Goal: Transaction & Acquisition: Book appointment/travel/reservation

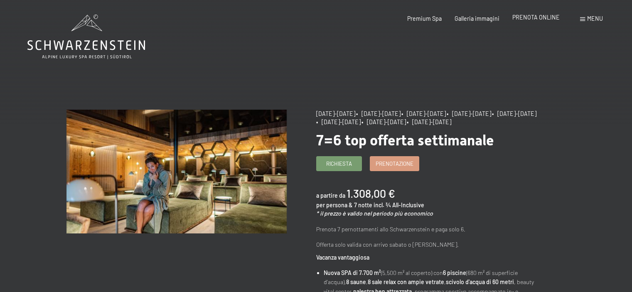
click at [532, 20] on span "PRENOTA ONLINE" at bounding box center [535, 17] width 47 height 7
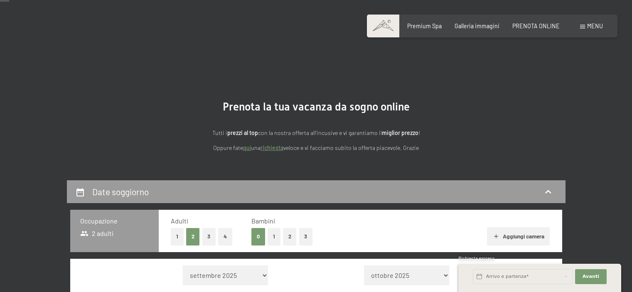
scroll to position [42, 0]
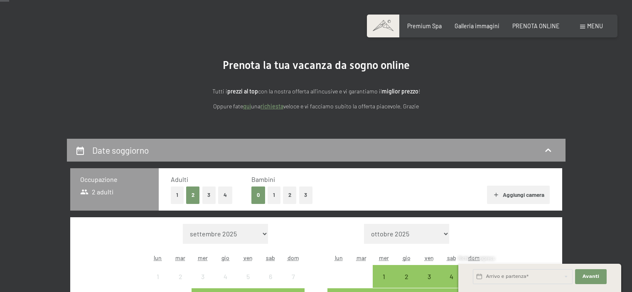
click at [208, 194] on button "3" at bounding box center [209, 195] width 14 height 17
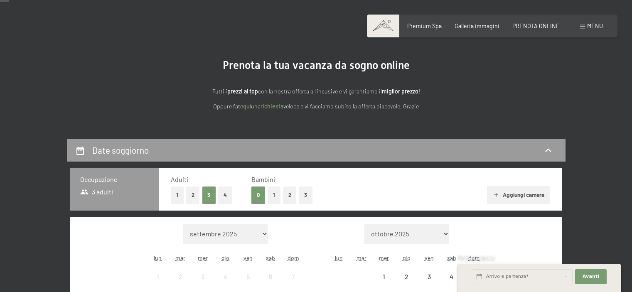
click at [273, 195] on button "1" at bounding box center [274, 195] width 13 height 17
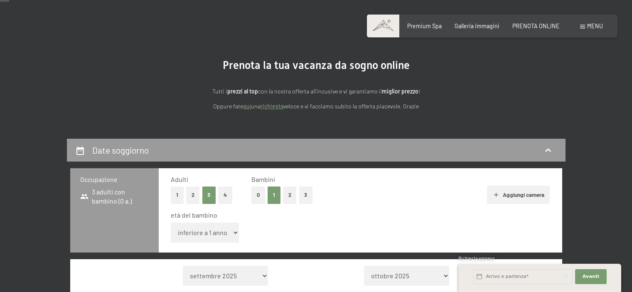
click at [227, 233] on select "inferiore a 1 anno 1 anno 2 anni 3 anni 4 anni 5 anni 6 anni 7 anni 8 anni 9 an…" at bounding box center [205, 233] width 69 height 20
select select "2"
click at [171, 223] on select "inferiore a 1 anno 1 anno 2 anni 3 anni 4 anni 5 anni 6 anni 7 anni 8 anni 9 an…" at bounding box center [205, 233] width 69 height 20
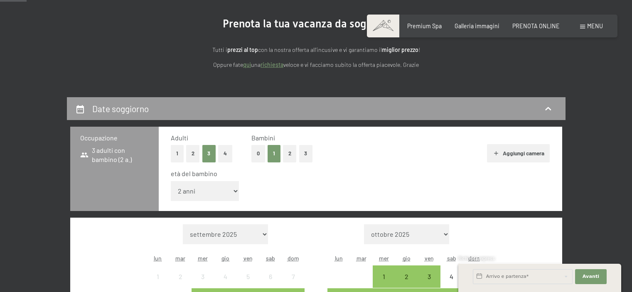
click at [227, 239] on select "settembre 2025 ottobre 2025 novembre 2025 dicembre 2025 gennaio 2026 febbraio 2…" at bounding box center [225, 234] width 85 height 20
select select "[DATE]"
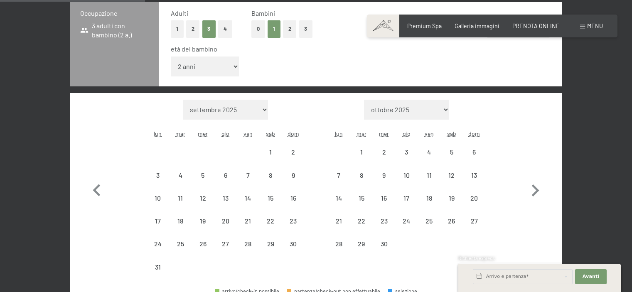
scroll to position [249, 0]
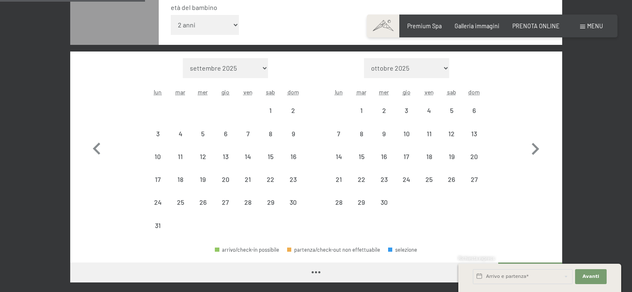
select select "[DATE]"
click at [267, 180] on div "22" at bounding box center [270, 186] width 21 height 21
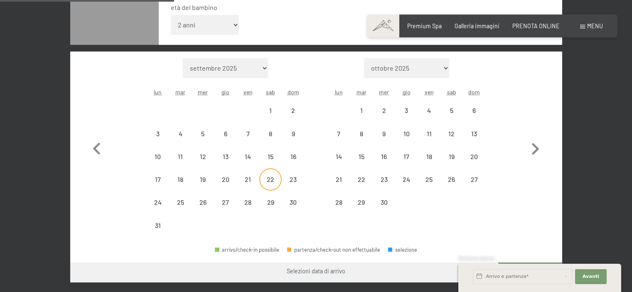
select select "[DATE]"
click at [268, 201] on div "29" at bounding box center [270, 209] width 21 height 21
select select "[DATE]"
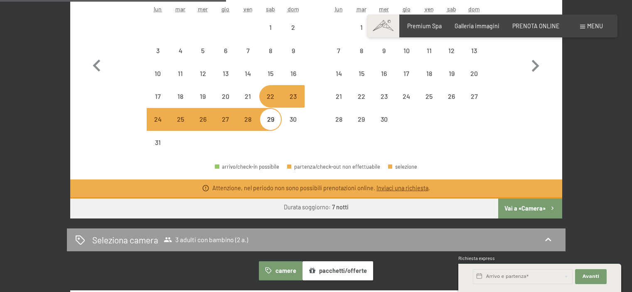
click at [524, 210] on button "Vai a «Camera»" at bounding box center [530, 209] width 64 height 20
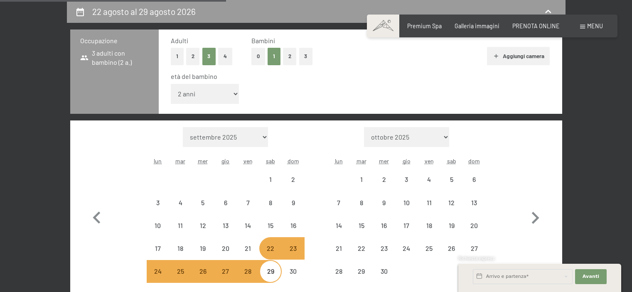
select select "[DATE]"
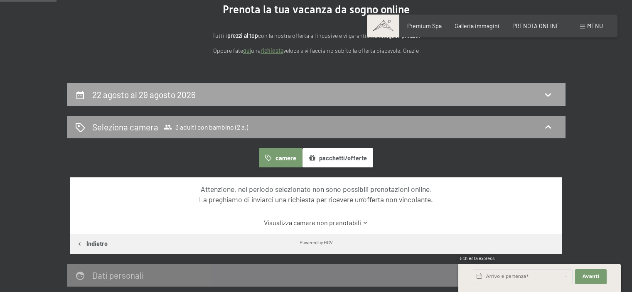
scroll to position [56, 0]
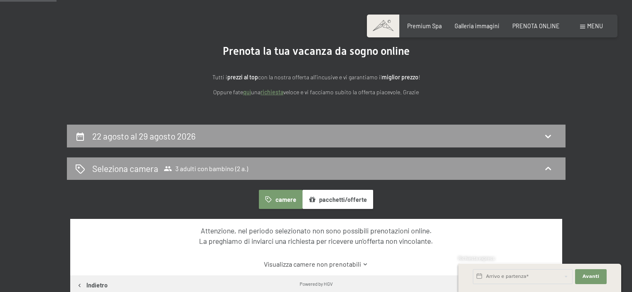
click at [327, 203] on button "pacchetti/offerte" at bounding box center [338, 199] width 71 height 19
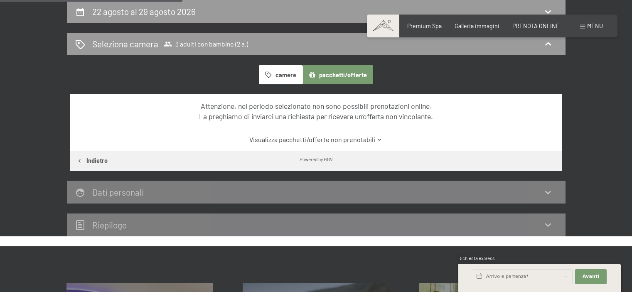
scroll to position [222, 0]
